Goal: Find specific page/section: Find specific page/section

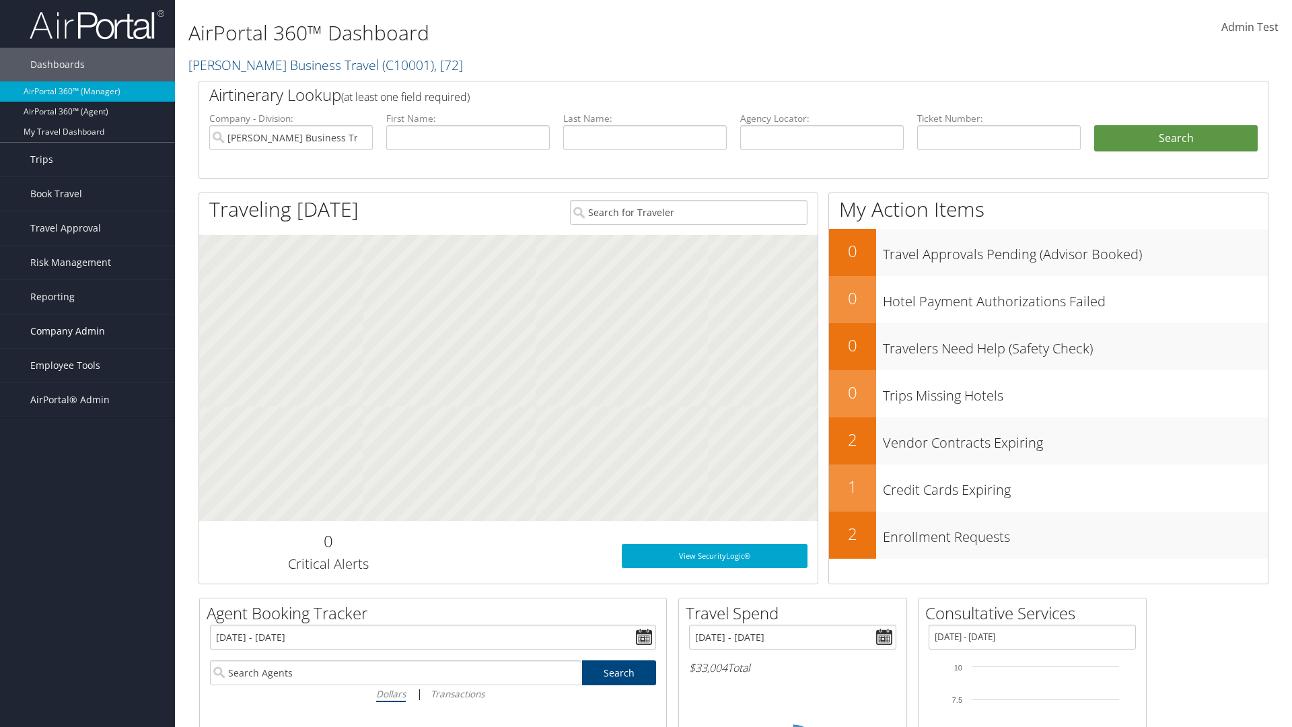
click at [88, 331] on span "Company Admin" at bounding box center [67, 331] width 75 height 34
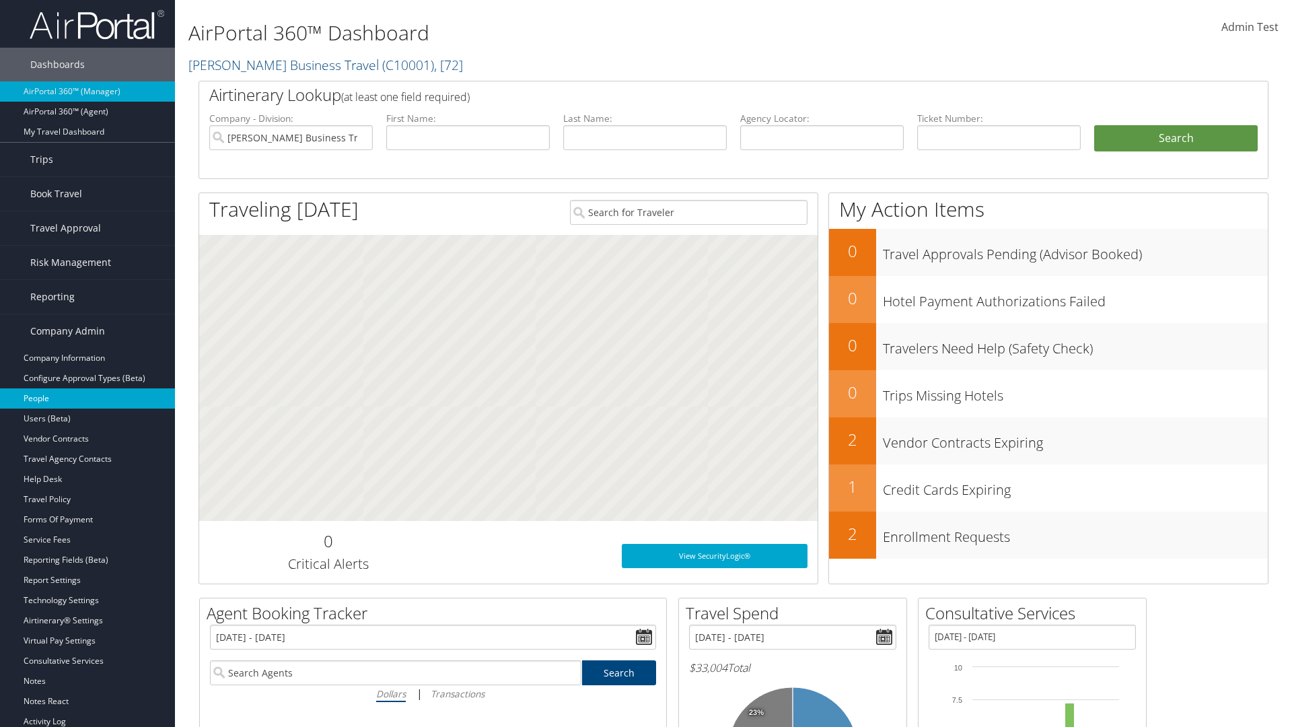
click at [88, 398] on link "People" at bounding box center [87, 398] width 175 height 20
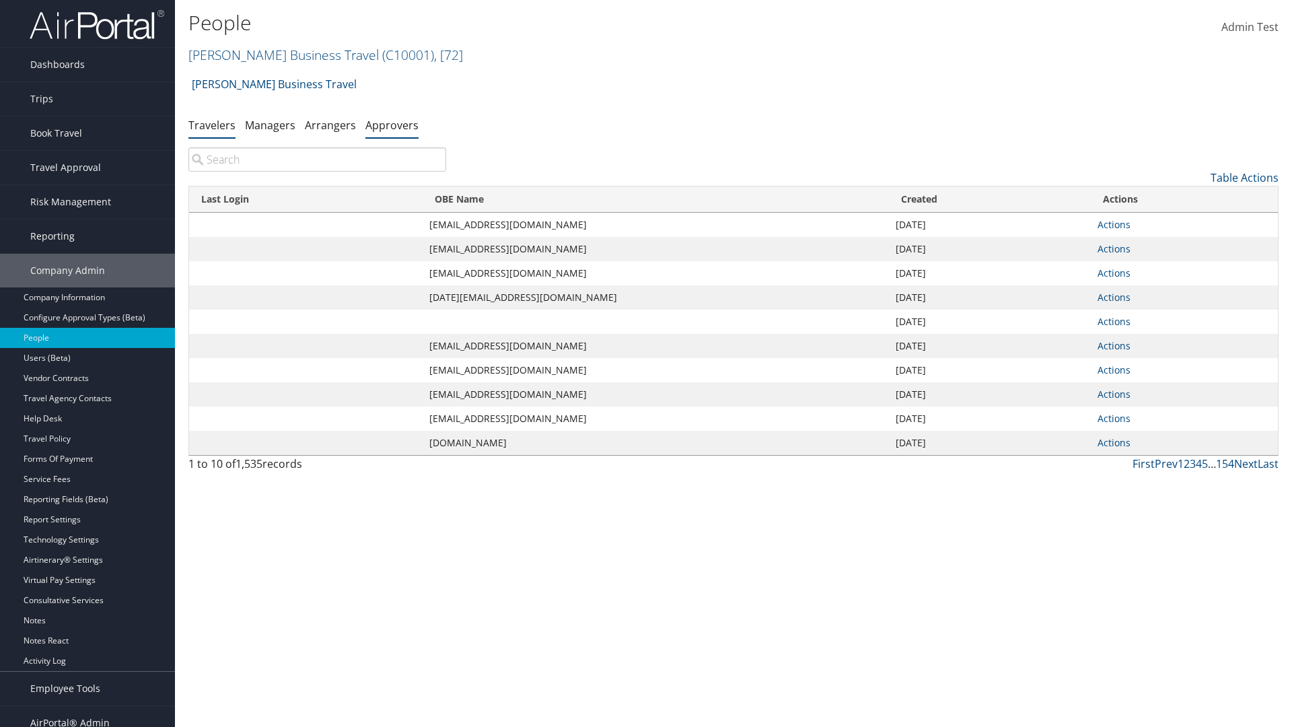
click at [392, 125] on link "Approvers" at bounding box center [391, 125] width 53 height 15
